Goal: Task Accomplishment & Management: Complete application form

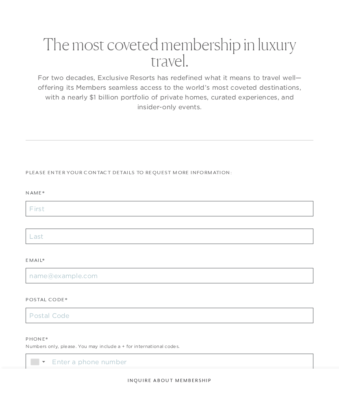
checkbox input "false"
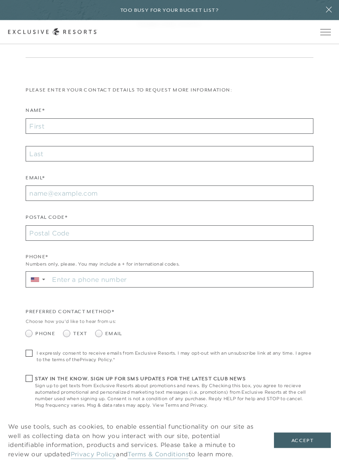
scroll to position [103, 0]
click at [37, 128] on input "Name*" at bounding box center [169, 125] width 287 height 15
type input "Beian"
type input "[PERSON_NAME]"
type input "33480"
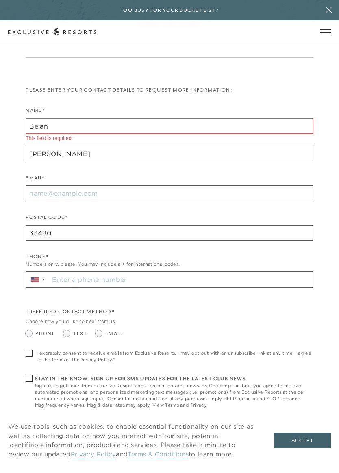
type input "[EMAIL_ADDRESS][DOMAIN_NAME]"
click at [55, 280] on input "Stay in the know. Sign up for sms updates for the latest club news Sign up to g…" at bounding box center [180, 279] width 263 height 15
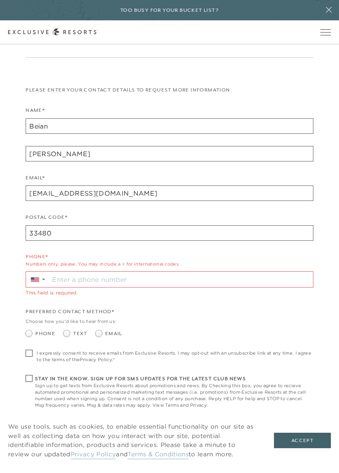
click at [27, 381] on label "Stay in the know. Sign up for sms updates for the latest club news Sign up to g…" at bounding box center [169, 392] width 287 height 34
checkbox input "true"
click at [24, 351] on div "The most coveted membership in luxury travel. For two decades, Exclusive Resort…" at bounding box center [169, 209] width 316 height 512
click at [64, 331] on span at bounding box center [66, 333] width 7 height 7
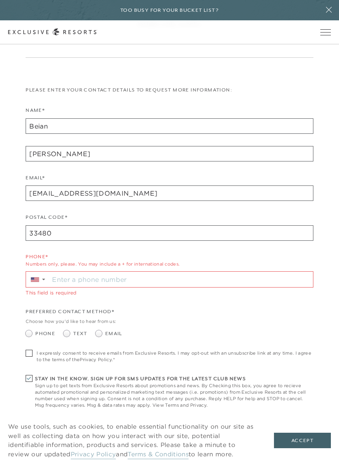
radio input "true"
click at [54, 279] on input "Stay in the know. Sign up for sms updates for the latest club news Sign up to g…" at bounding box center [180, 279] width 263 height 15
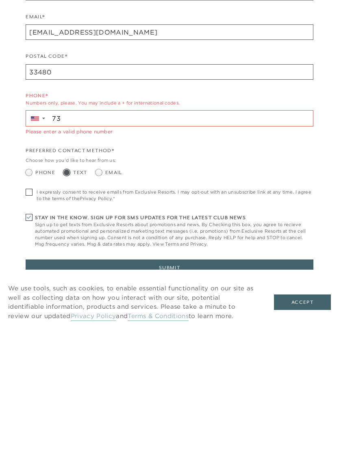
scroll to position [126, 0]
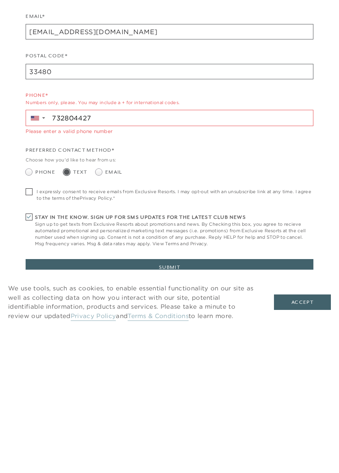
type input "[PHONE_NUMBER]"
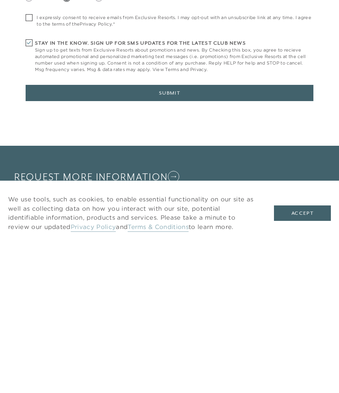
scroll to position [367, 0]
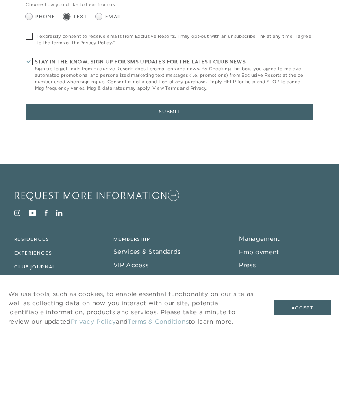
click at [28, 86] on span at bounding box center [29, 89] width 7 height 7
checkbox input "true"
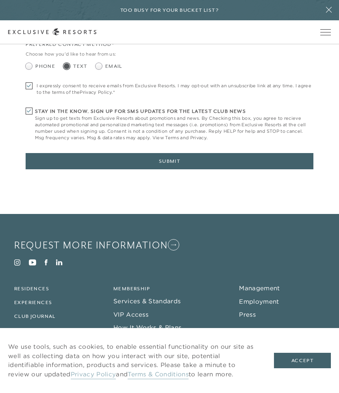
click at [66, 163] on button "Submit" at bounding box center [169, 161] width 287 height 16
